Goal: Task Accomplishment & Management: Manage account settings

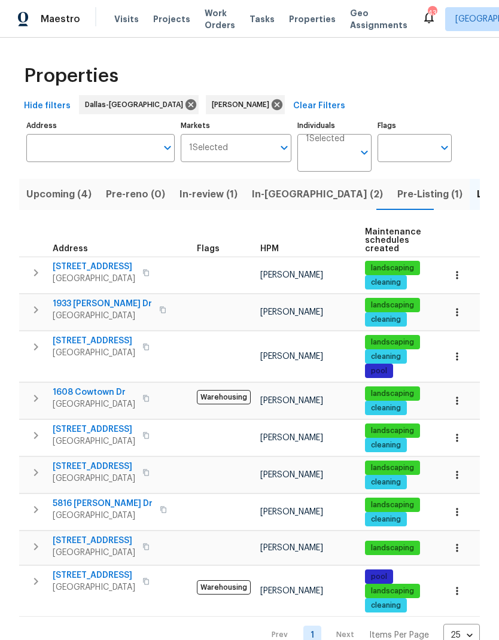
scroll to position [0, 14]
click at [253, 199] on span "In-reno (2)" at bounding box center [303, 194] width 131 height 17
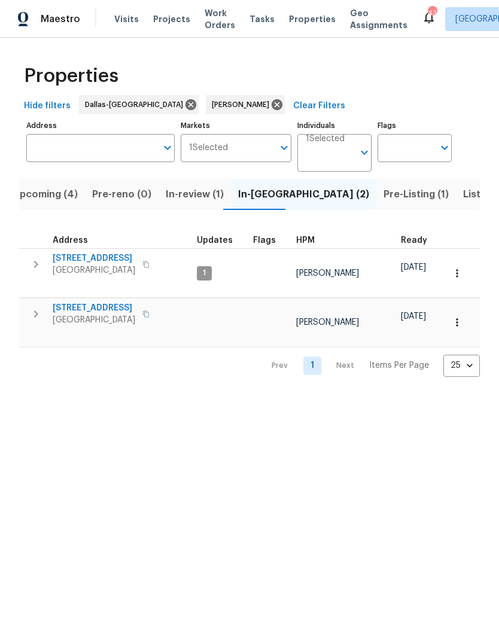
click at [35, 261] on icon "button" at bounding box center [36, 264] width 14 height 14
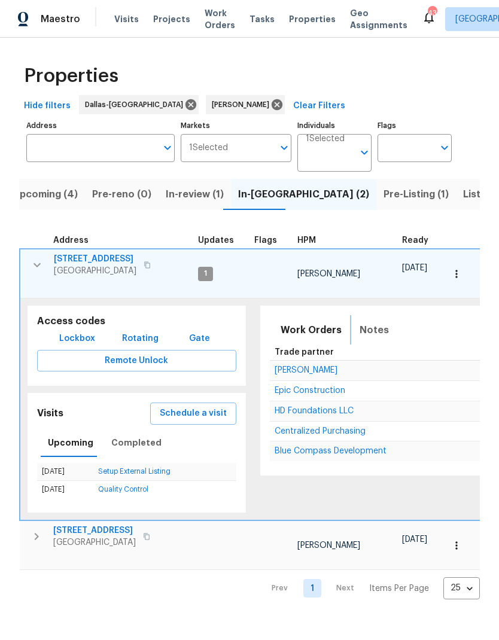
click at [371, 322] on span "Notes" at bounding box center [374, 330] width 29 height 17
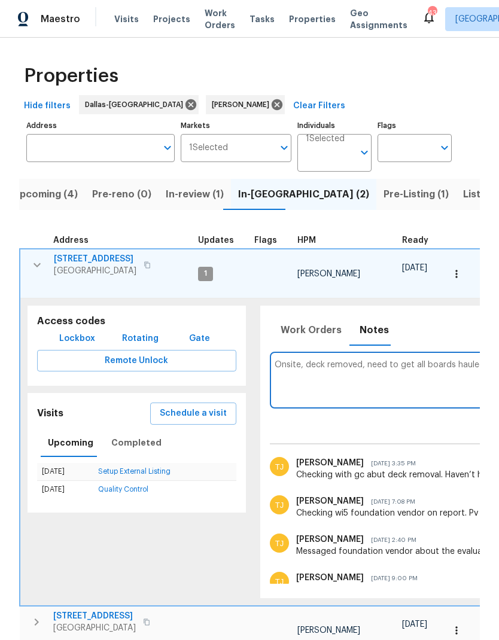
scroll to position [0, 233]
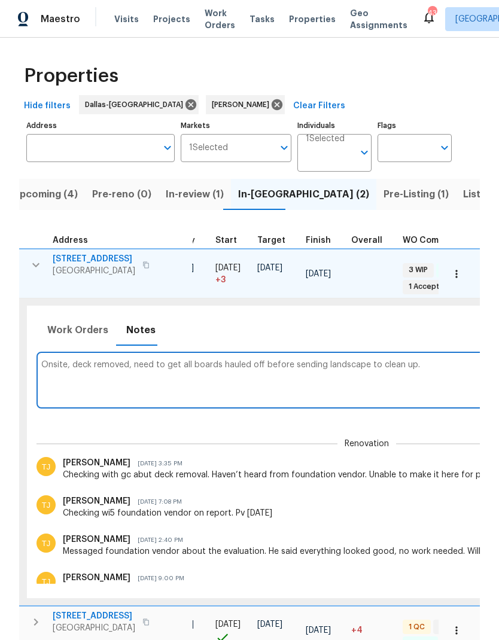
type textarea "Onsite, deck removed, need to get all boards hauled off before sending landscap…"
click at [428, 330] on div "Work Orders Notes Not seen today Mark Seen" at bounding box center [368, 329] width 664 height 29
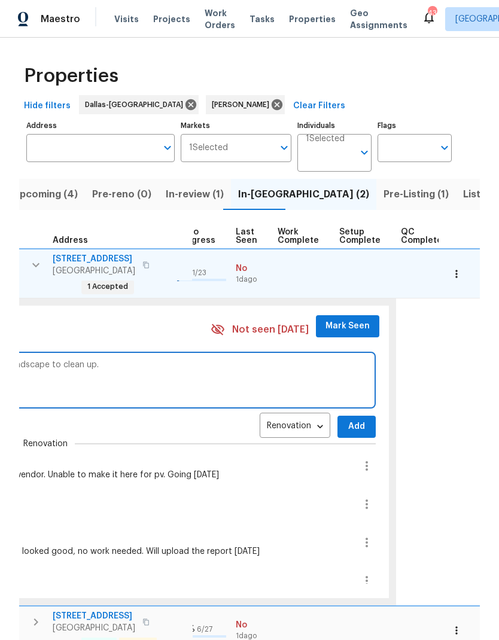
scroll to position [10, 554]
click at [348, 419] on span "Add" at bounding box center [357, 426] width 19 height 15
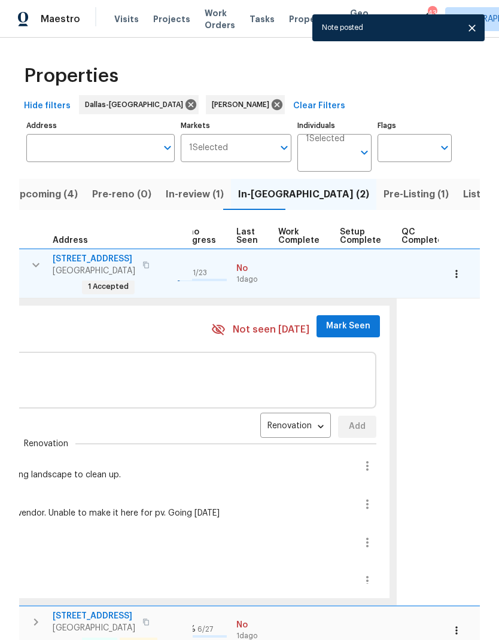
click at [337, 319] on span "Mark Seen" at bounding box center [348, 326] width 44 height 15
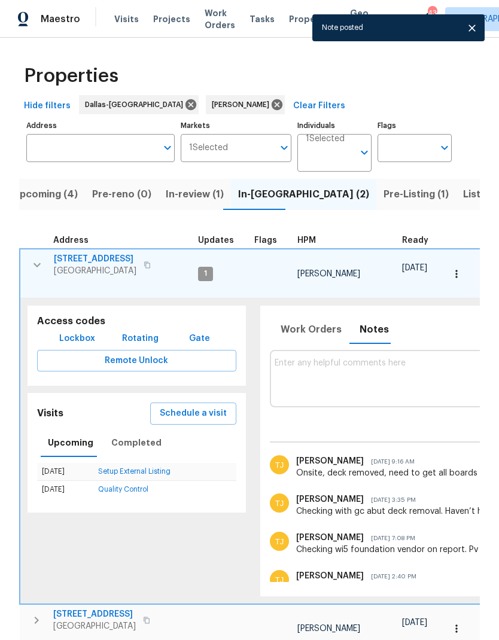
scroll to position [0, 0]
click at [33, 263] on icon "button" at bounding box center [37, 265] width 14 height 14
